Goal: Find specific page/section: Find specific page/section

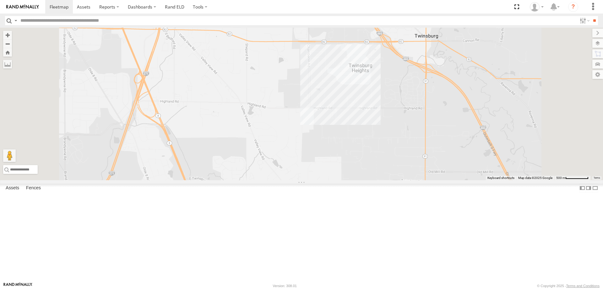
click at [0, 0] on link at bounding box center [0, 0] width 0 height 0
click at [600, 44] on label at bounding box center [592, 43] width 23 height 9
click at [0, 0] on span "Basemaps" at bounding box center [0, 0] width 0 height 0
click at [0, 0] on span "Satellite + Roadmap" at bounding box center [0, 0] width 0 height 0
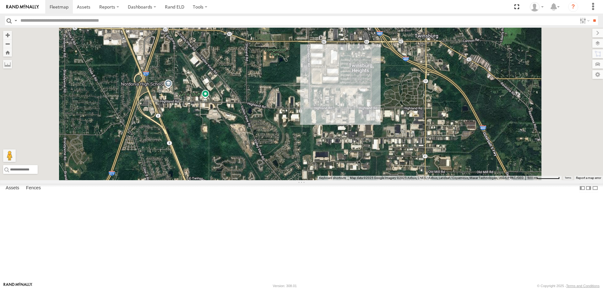
click at [0, 0] on span "Overlays" at bounding box center [0, 0] width 0 height 0
click at [0, 0] on span "Traffic" at bounding box center [0, 0] width 0 height 0
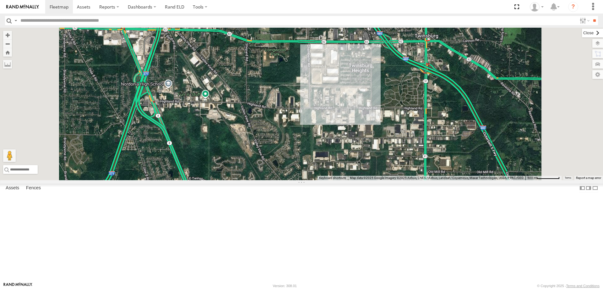
click at [582, 33] on label at bounding box center [592, 33] width 21 height 9
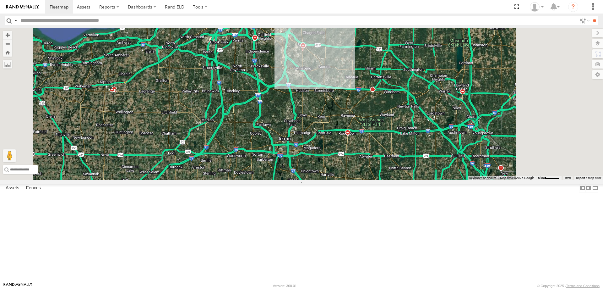
drag, startPoint x: 356, startPoint y: 194, endPoint x: 348, endPoint y: 172, distance: 23.7
click at [348, 172] on div at bounding box center [301, 104] width 603 height 152
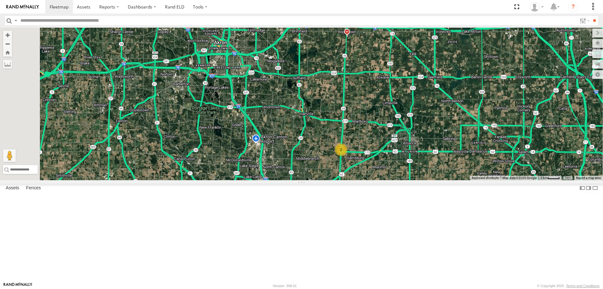
drag, startPoint x: 402, startPoint y: 265, endPoint x: 411, endPoint y: 190, distance: 75.9
click at [411, 180] on div "86003 2" at bounding box center [301, 104] width 603 height 152
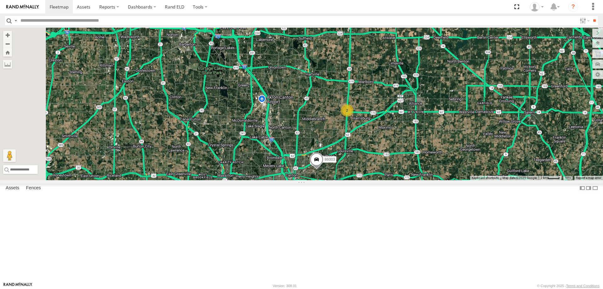
click at [324, 169] on span at bounding box center [317, 160] width 14 height 17
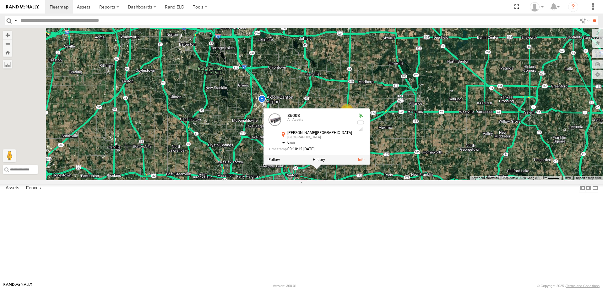
click at [455, 171] on div "86003 2 86003 All Assets Trump Ave NE East Canton 40.80674 , -81.32247 0 09:10:…" at bounding box center [301, 104] width 603 height 152
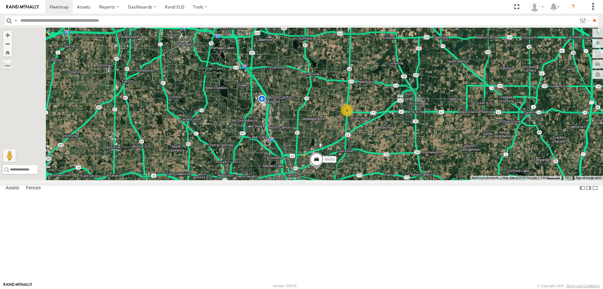
click at [354, 117] on div "2" at bounding box center [347, 110] width 13 height 13
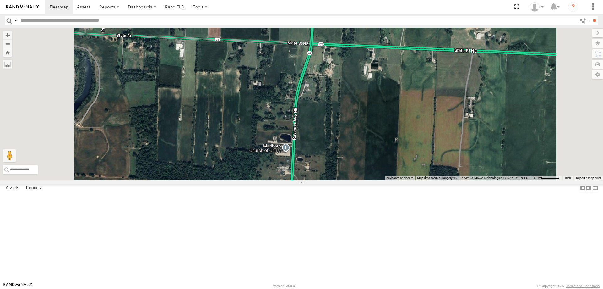
click at [295, 214] on span at bounding box center [289, 208] width 11 height 11
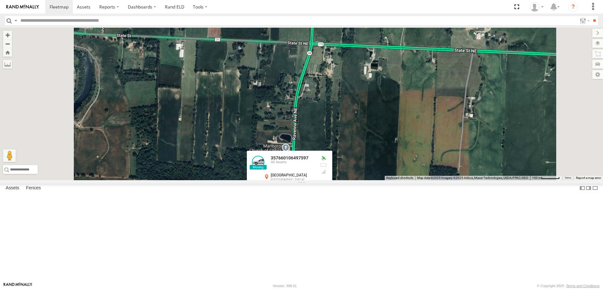
click at [287, 201] on link at bounding box center [279, 198] width 16 height 6
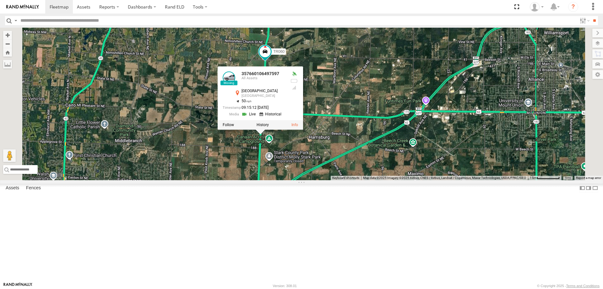
click at [404, 124] on div "86003 TR060 357660106497597 357660106497597 All Assets Ravenna Ave NE Louisvill…" at bounding box center [301, 104] width 603 height 152
